Goal: Download file/media

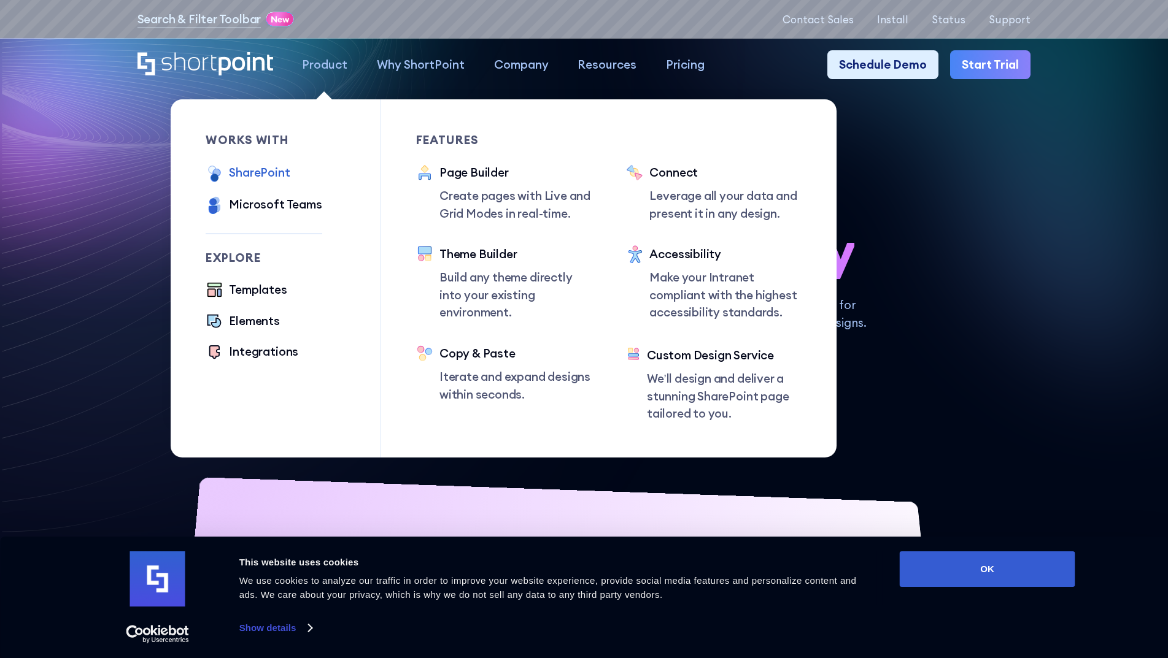
click at [253, 173] on div "SharePoint" at bounding box center [259, 173] width 61 height 18
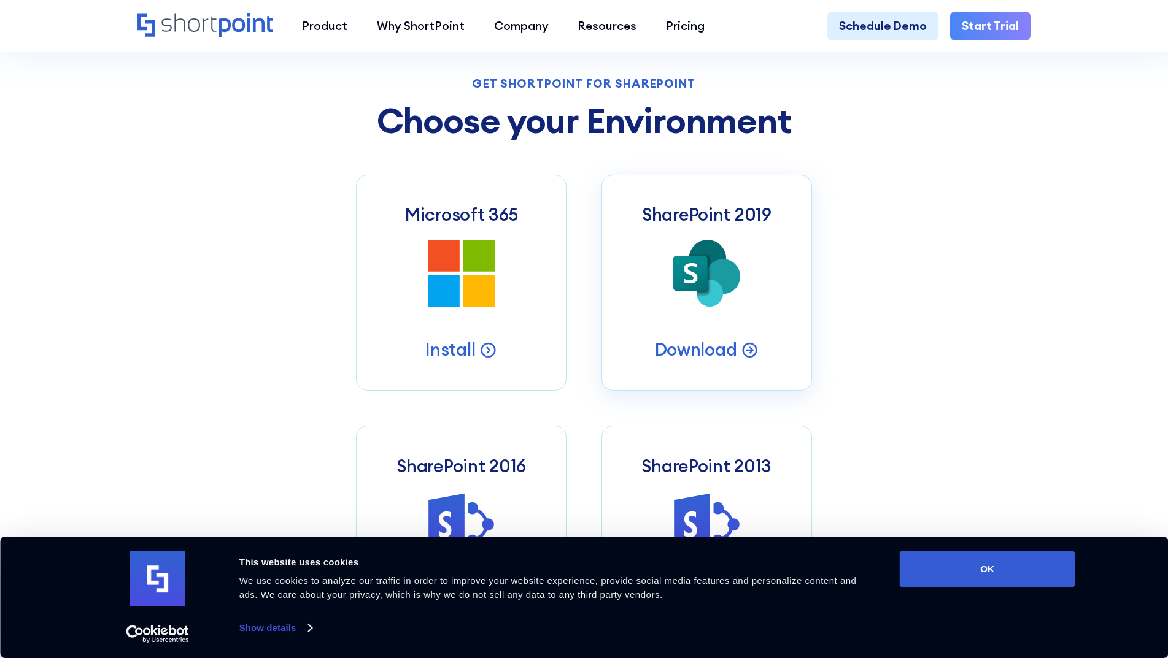
scroll to position [552, 0]
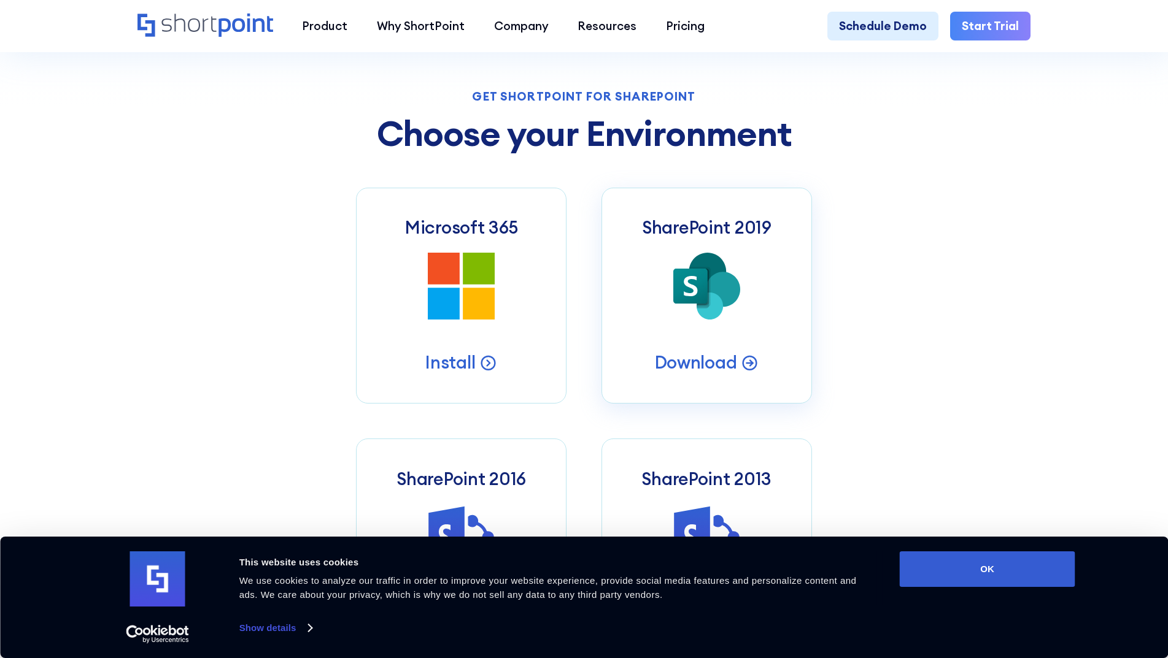
click at [723, 298] on icon at bounding box center [723, 289] width 34 height 35
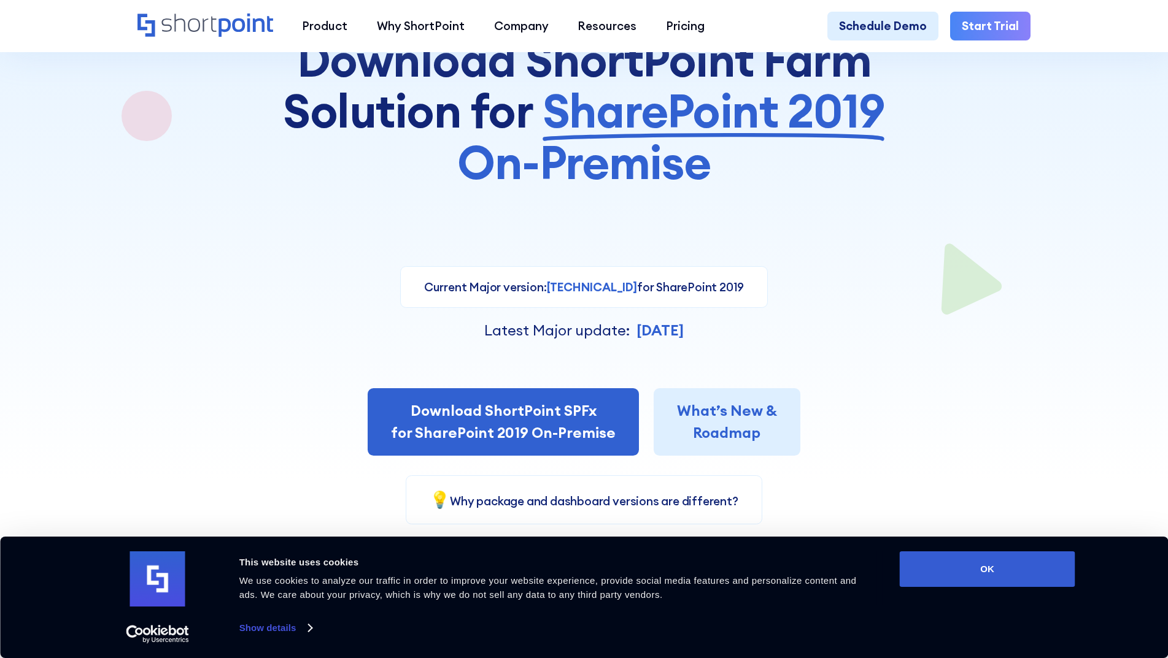
scroll to position [184, 0]
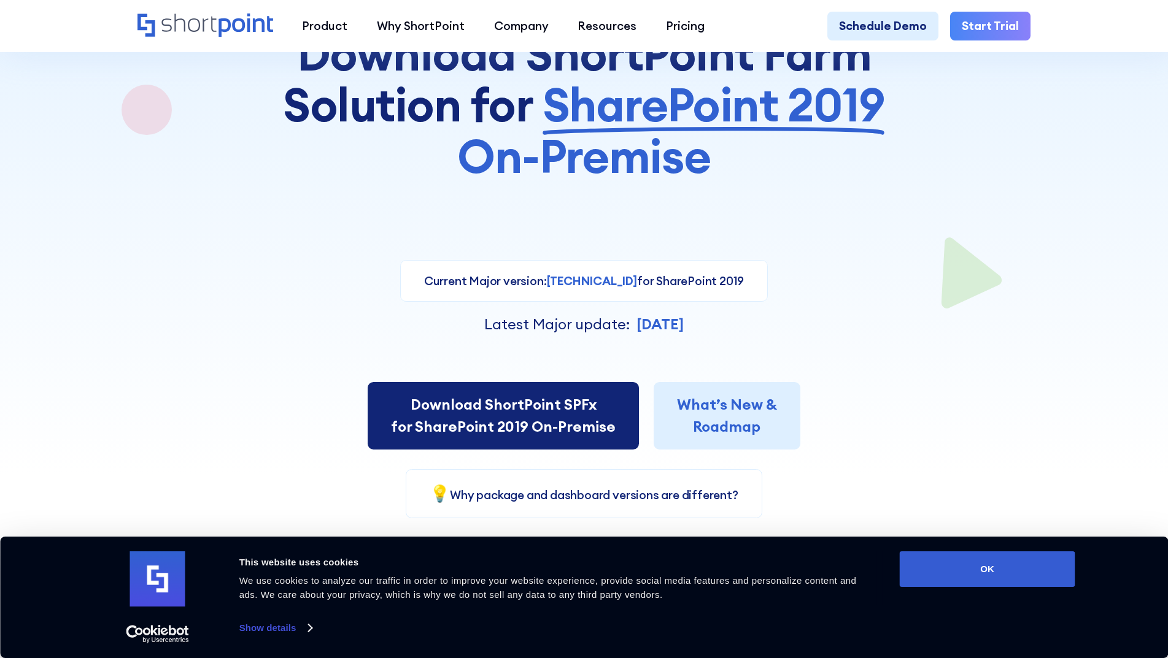
click at [542, 425] on link "Download ShortPoint SPFx for SharePoint 2019 On-Premise" at bounding box center [503, 415] width 271 height 67
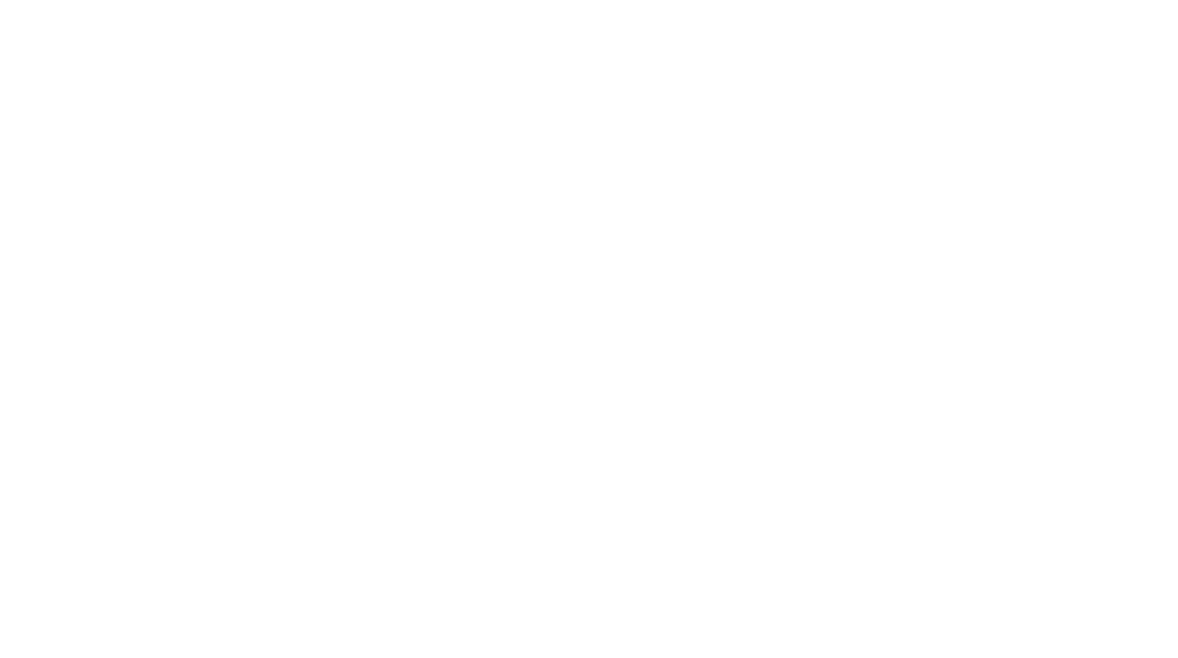
select select "SharePoint 2019 (On-Premise)"
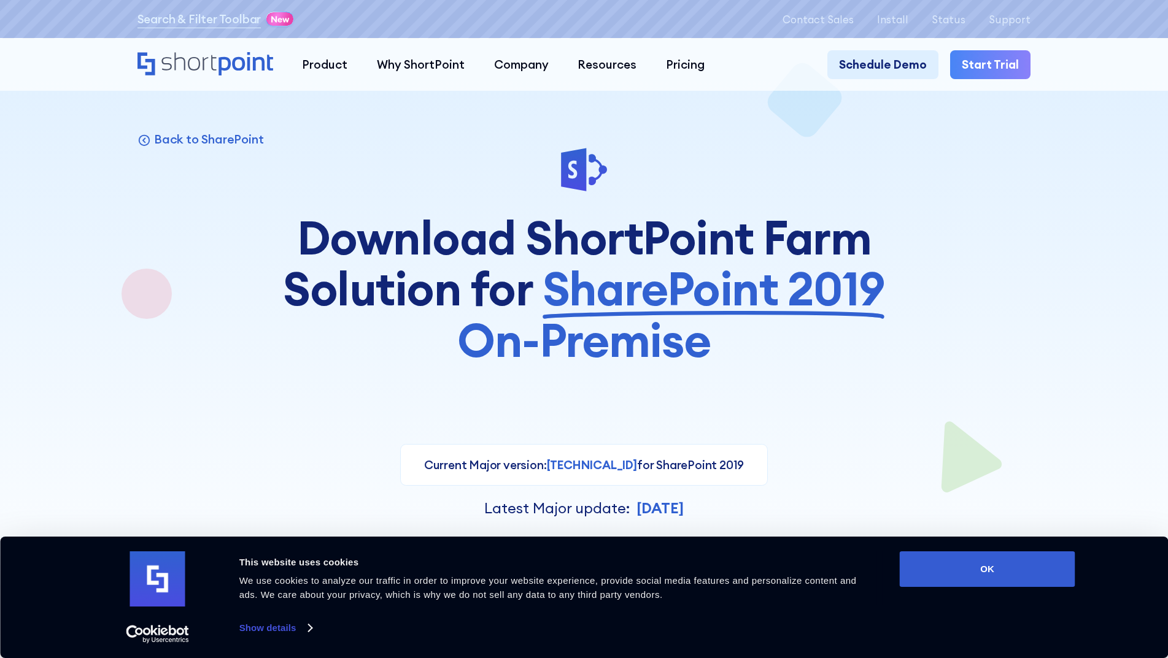
click at [691, 322] on span "On-Premise" at bounding box center [583, 341] width 253 height 52
click at [519, 479] on div "Current version: [TECHNICAL_ID] for SharePoint 2019 Current Major version: [TEC…" at bounding box center [584, 465] width 368 height 42
